Goal: Contribute content

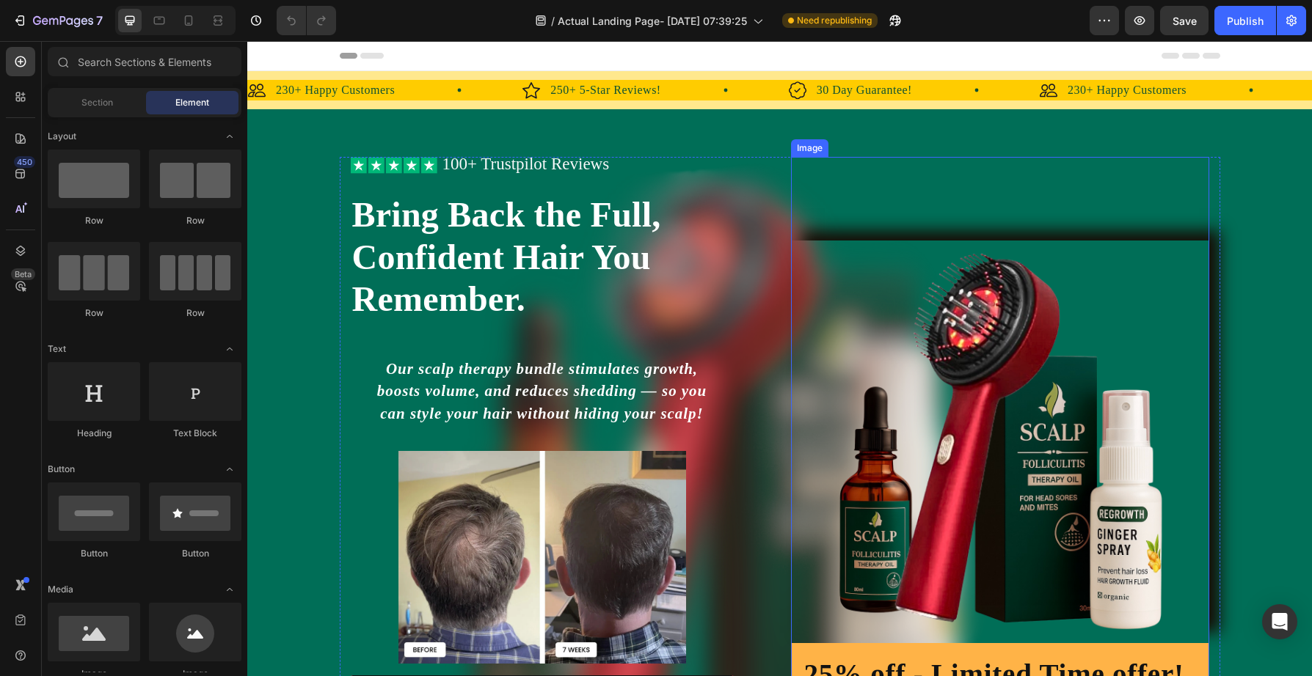
click at [932, 412] on img at bounding box center [1000, 442] width 418 height 403
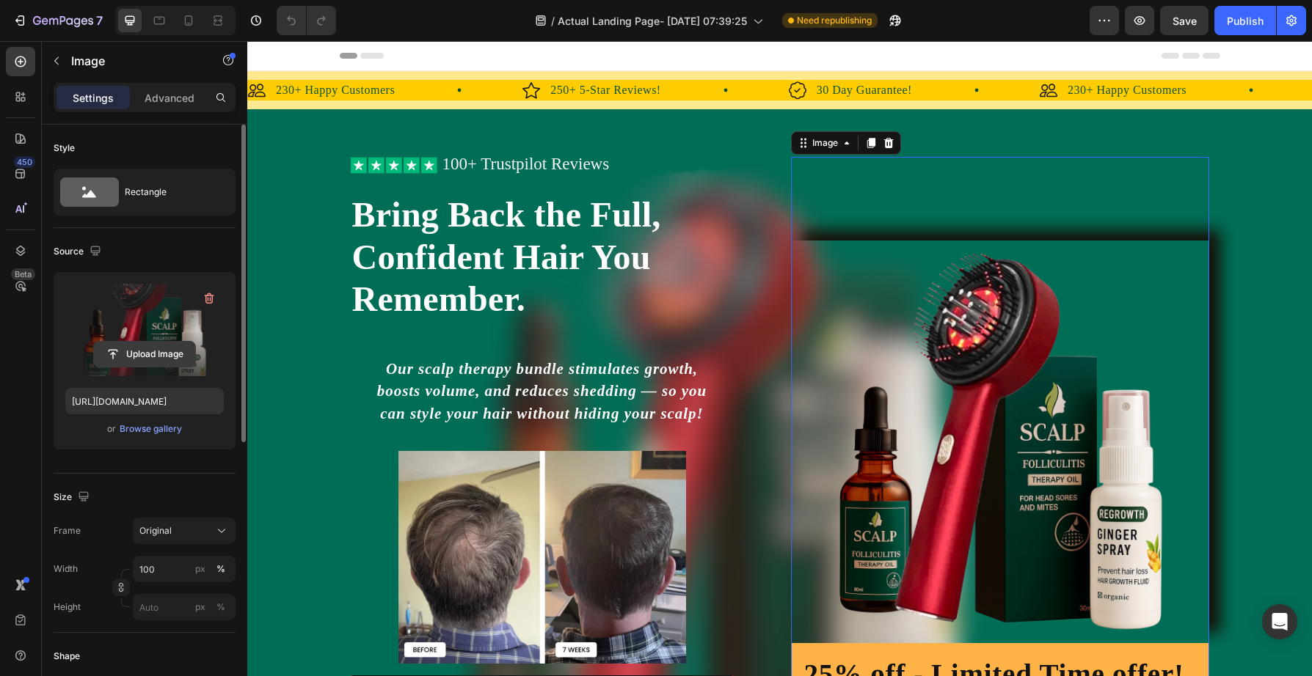
click at [143, 351] on input "file" at bounding box center [144, 354] width 101 height 25
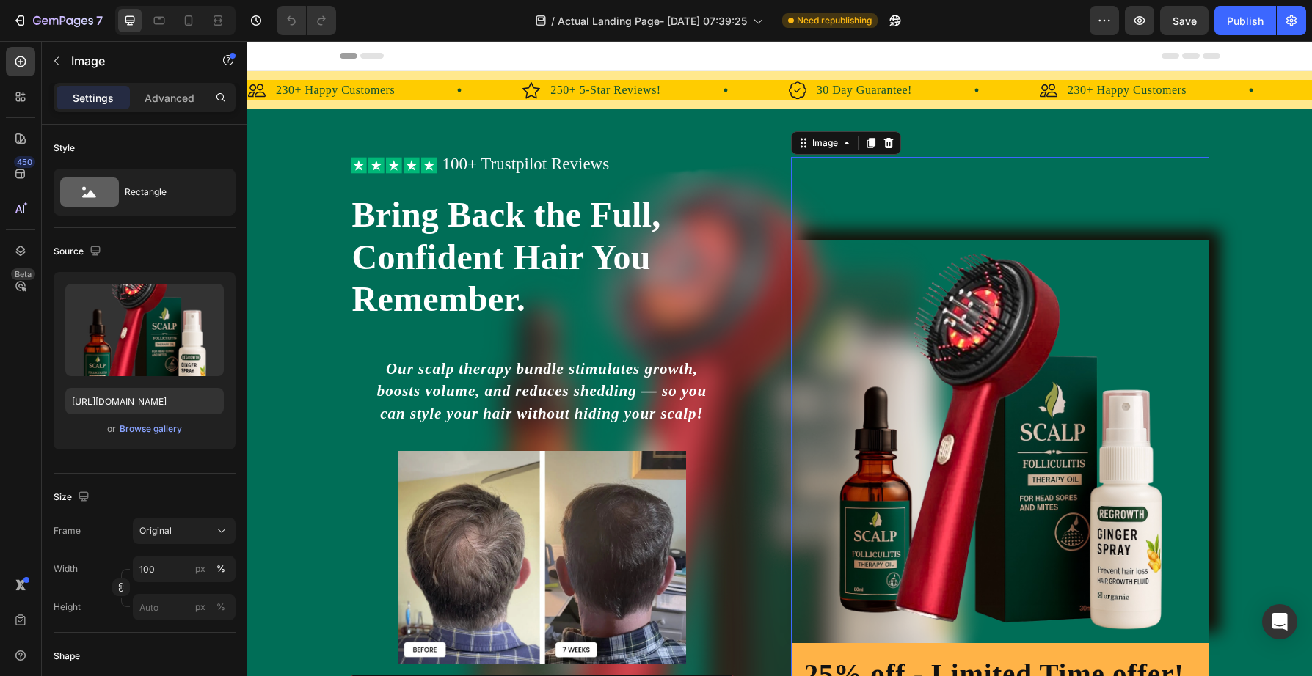
click at [1020, 539] on img at bounding box center [1000, 442] width 418 height 403
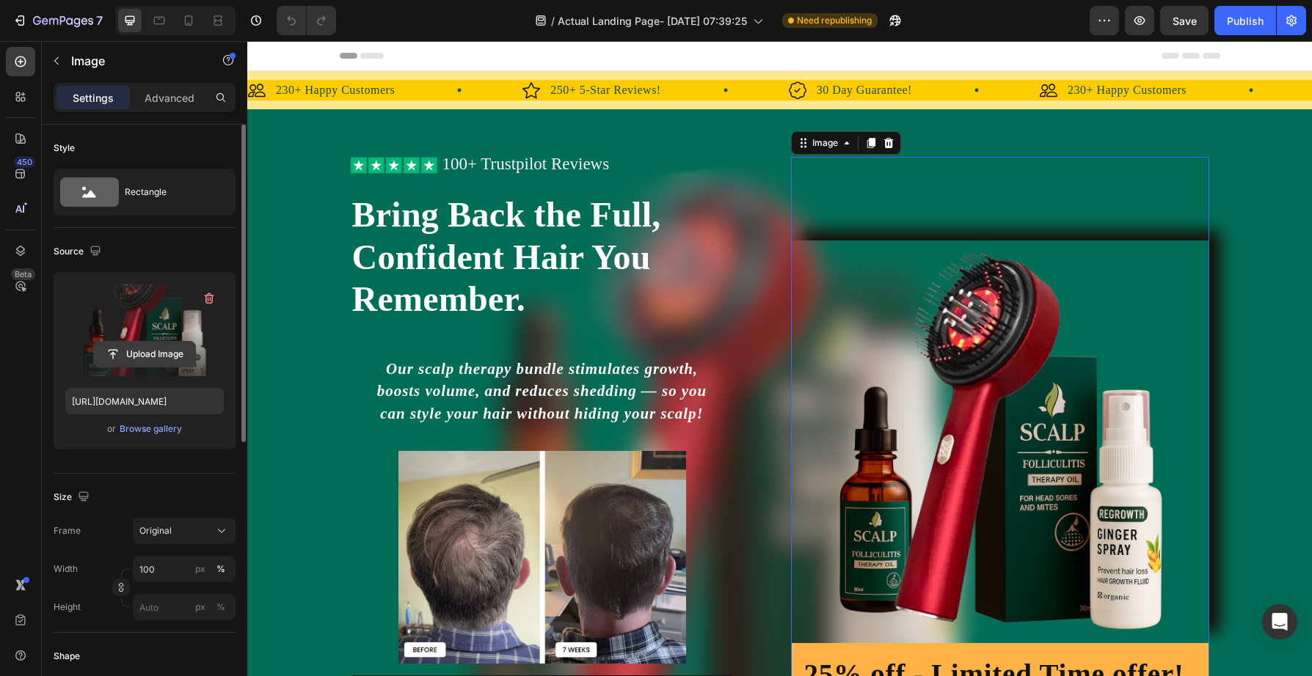
click at [151, 352] on input "file" at bounding box center [144, 354] width 101 height 25
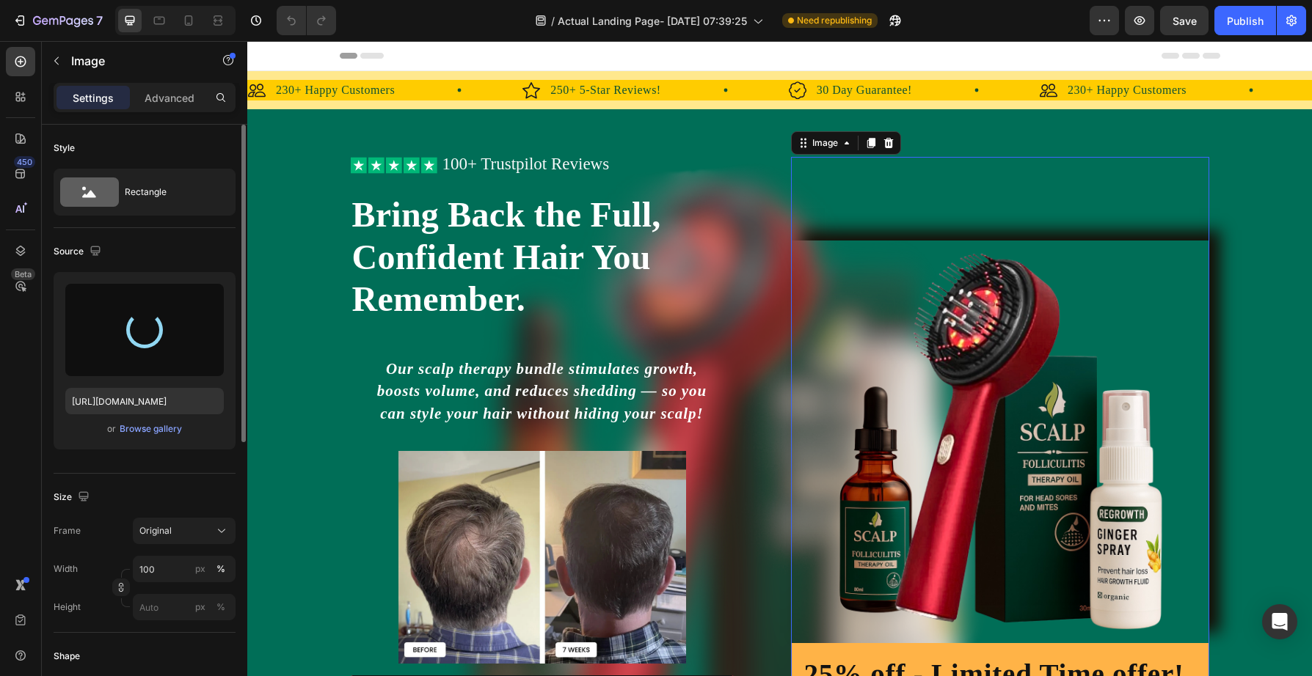
type input "[URL][DOMAIN_NAME]"
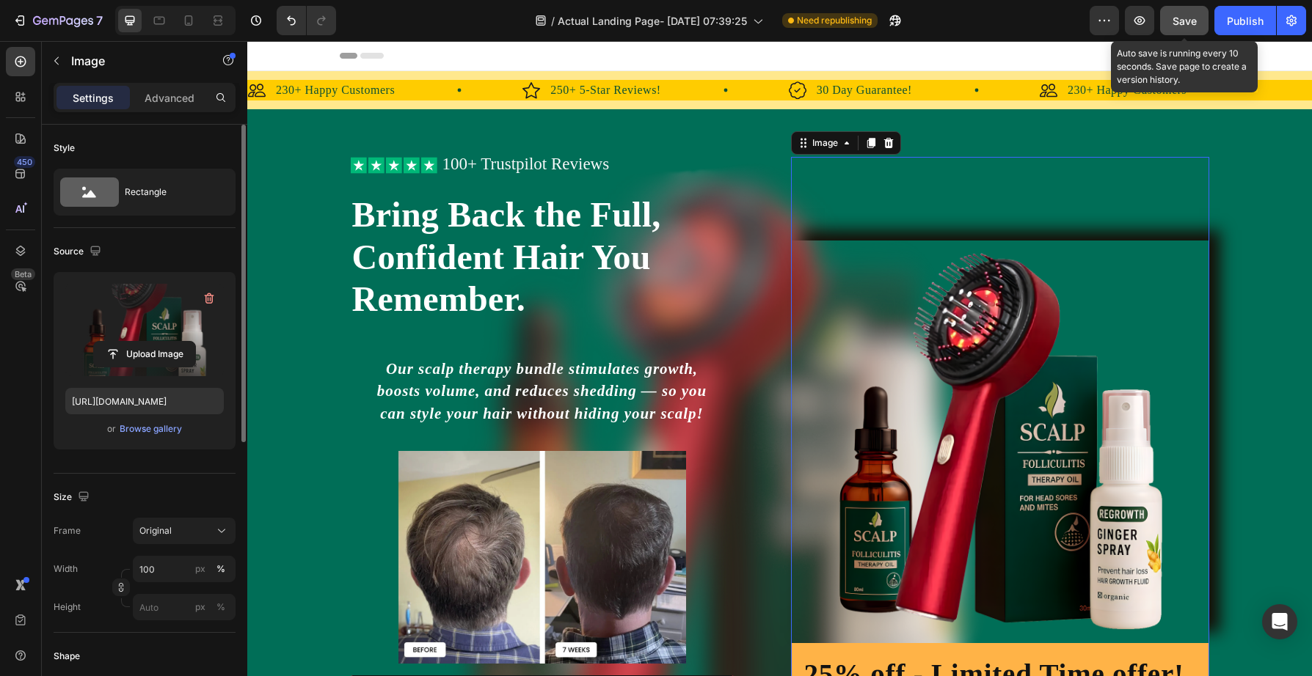
click at [1185, 22] on span "Save" at bounding box center [1184, 21] width 24 height 12
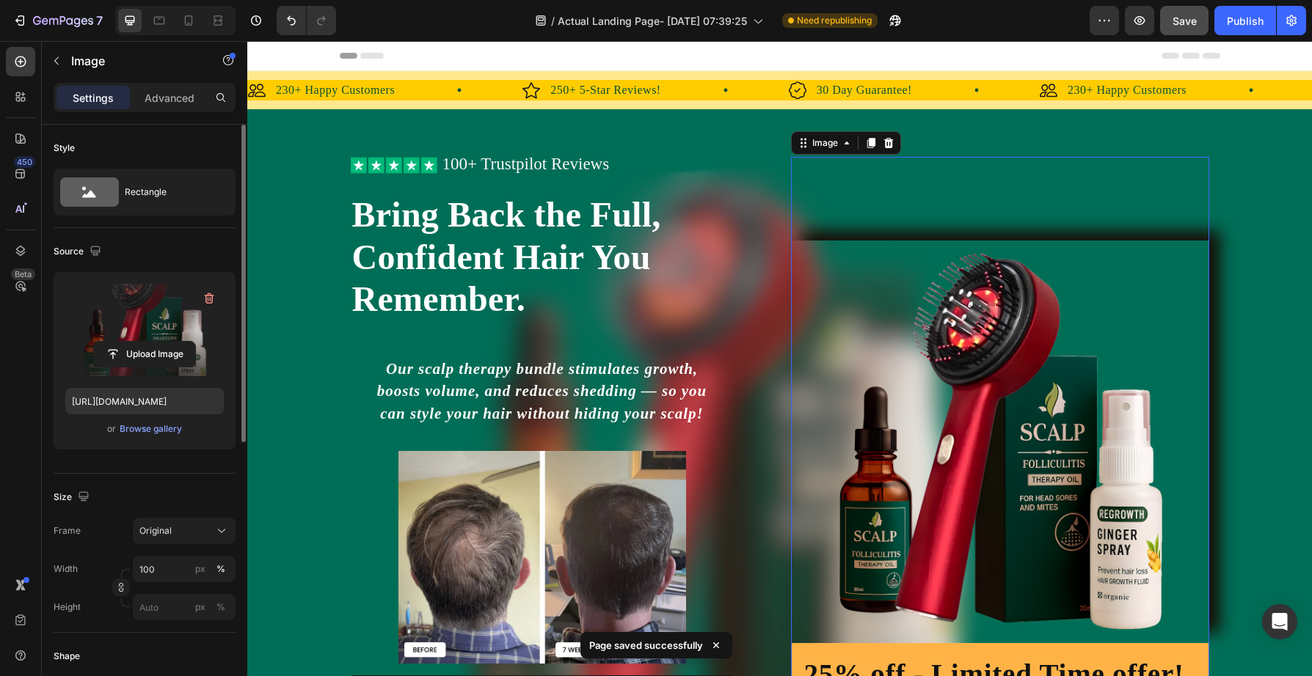
scroll to position [361, 0]
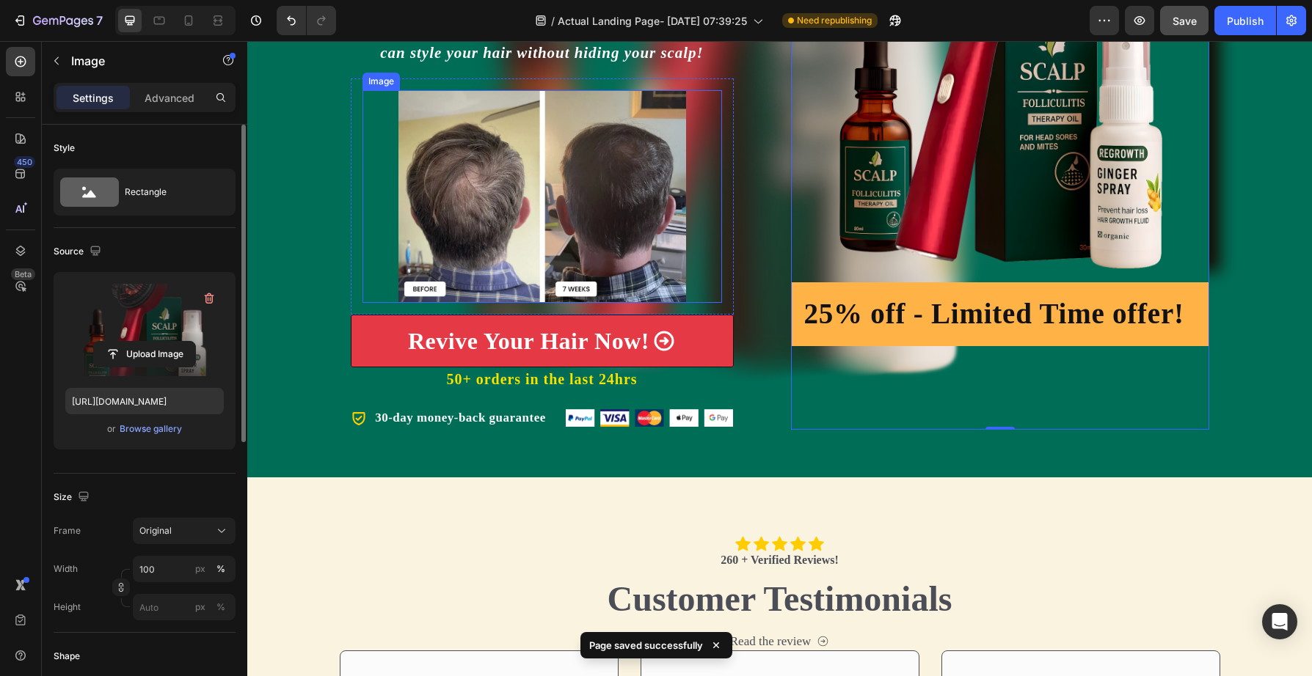
click at [577, 234] on img at bounding box center [542, 196] width 288 height 213
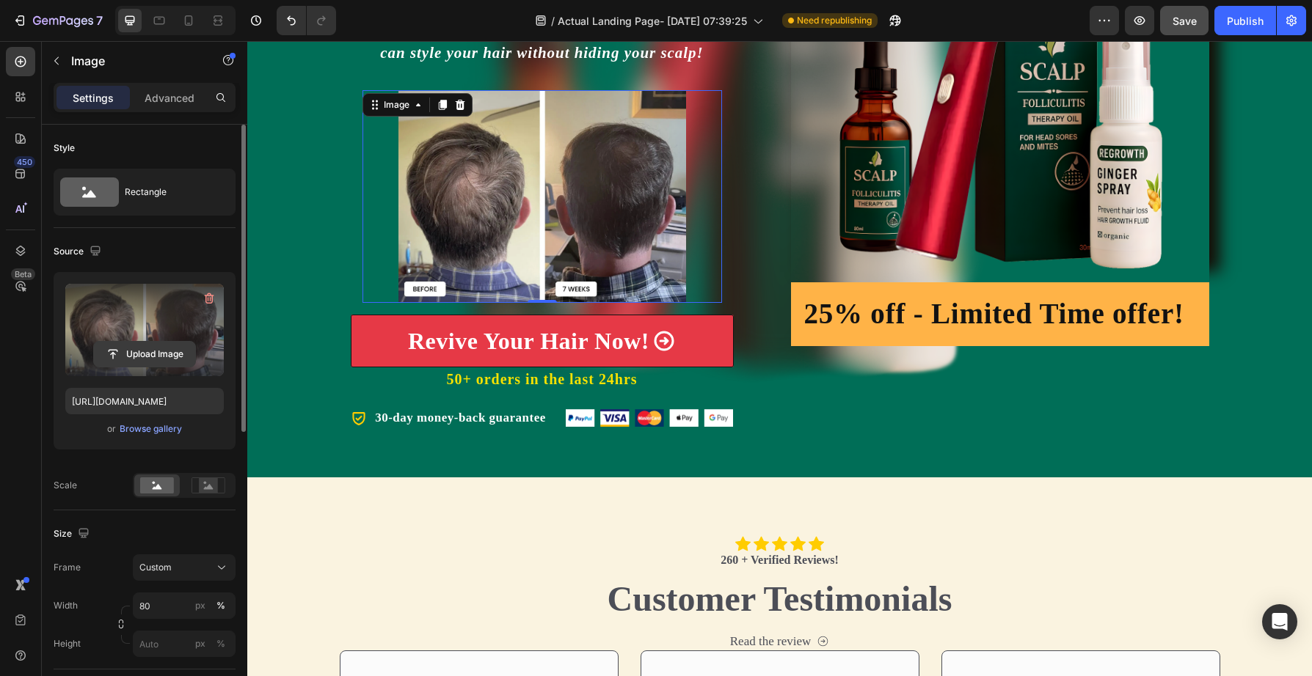
click at [163, 357] on input "file" at bounding box center [144, 354] width 101 height 25
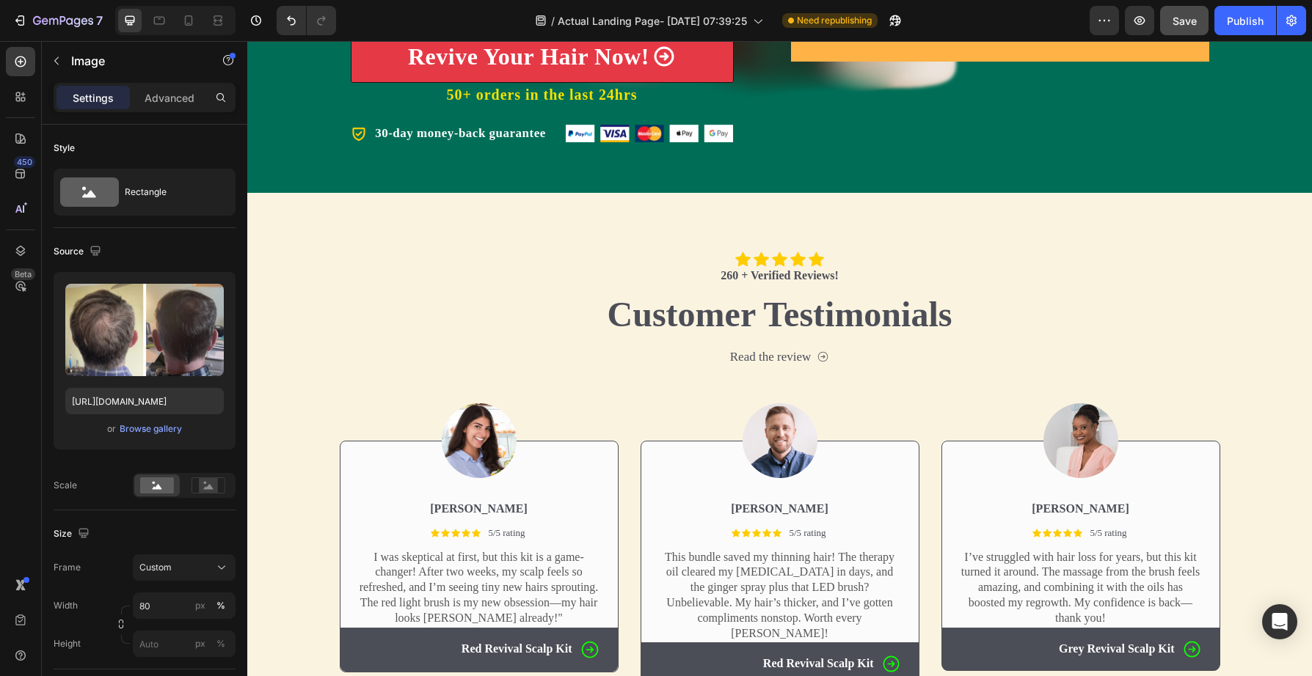
scroll to position [399, 0]
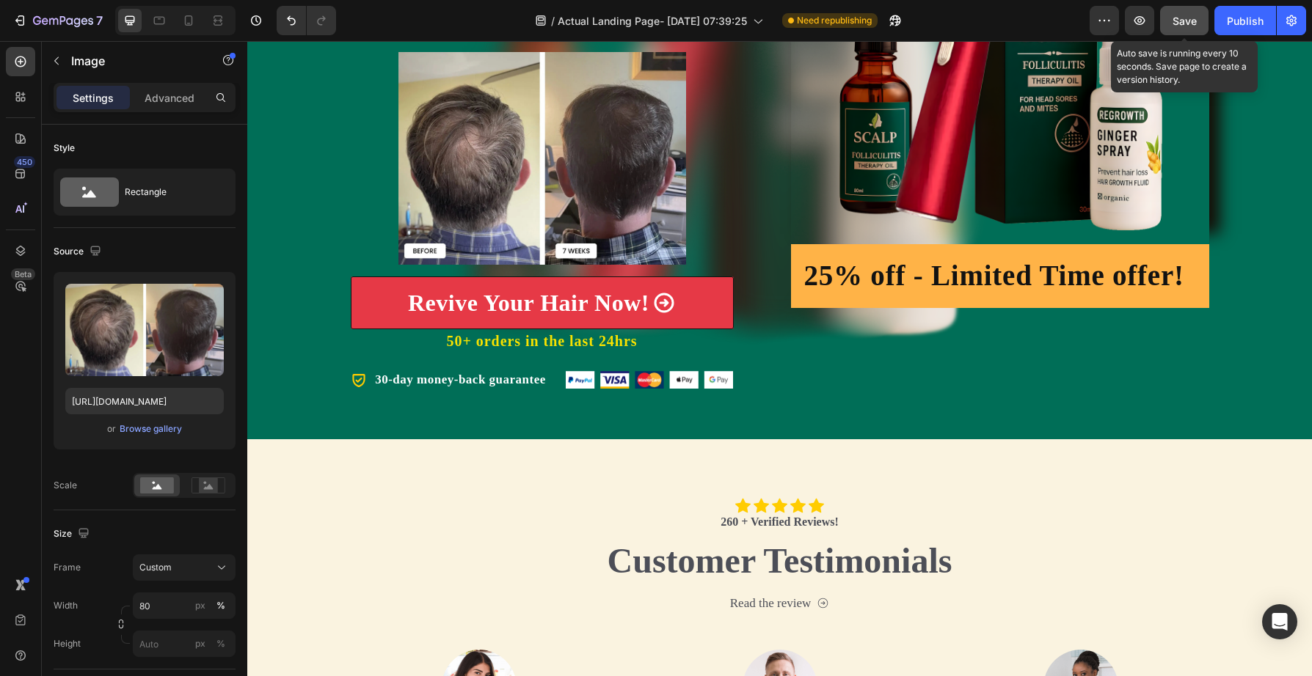
click at [1184, 22] on span "Save" at bounding box center [1184, 21] width 24 height 12
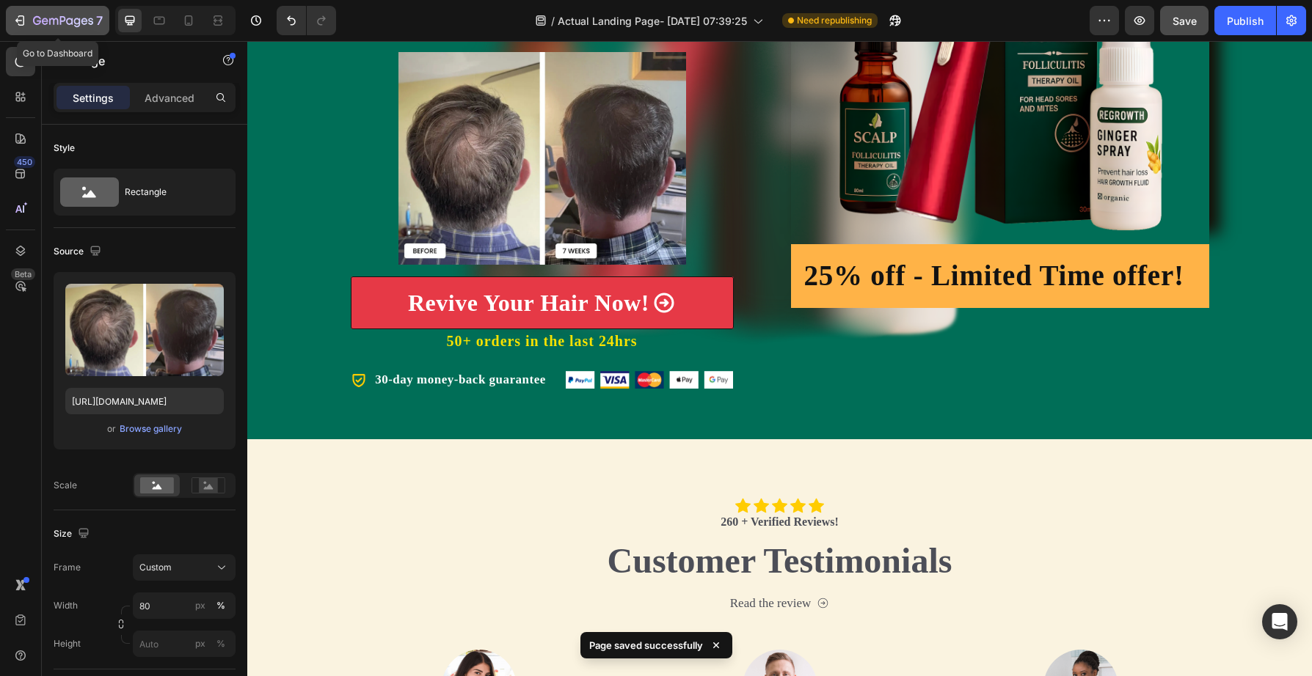
click at [24, 16] on icon "button" at bounding box center [19, 20] width 15 height 15
